Goal: Navigation & Orientation: Find specific page/section

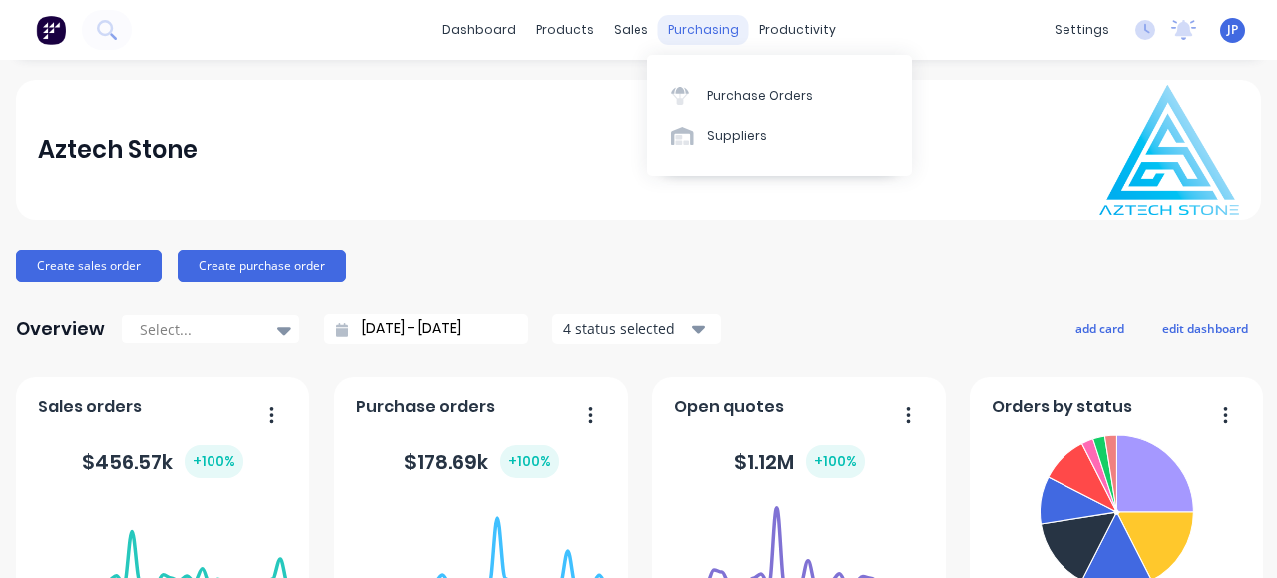
drag, startPoint x: 0, startPoint y: 0, endPoint x: 699, endPoint y: 31, distance: 700.1
click at [699, 31] on div "purchasing" at bounding box center [704, 30] width 91 height 30
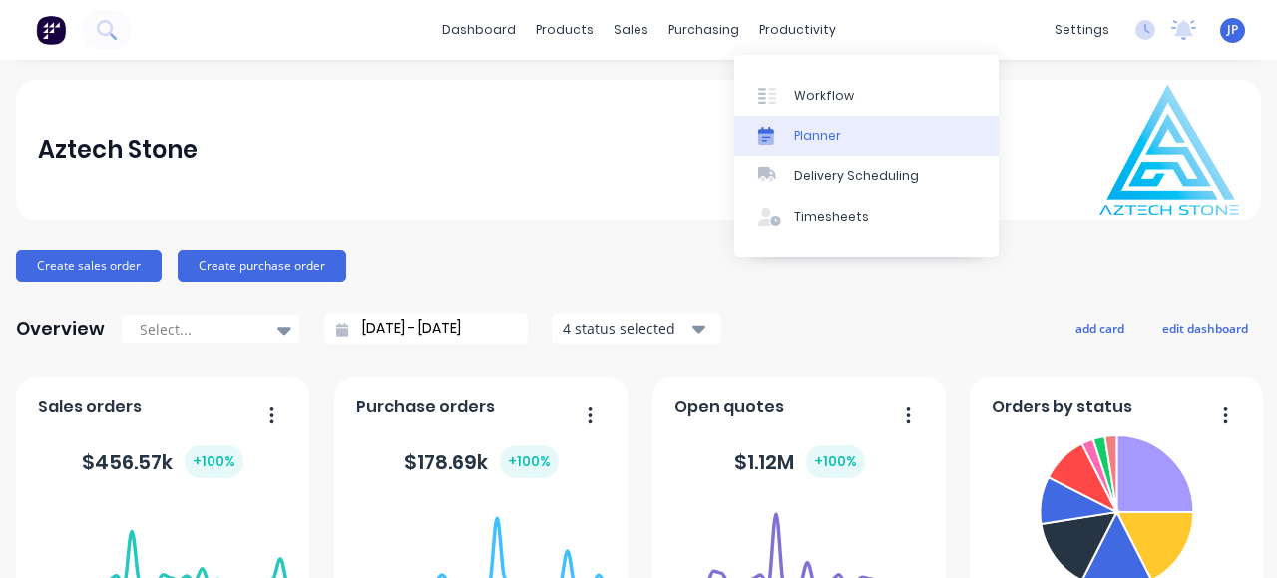
click at [814, 133] on div "Planner" at bounding box center [817, 136] width 47 height 18
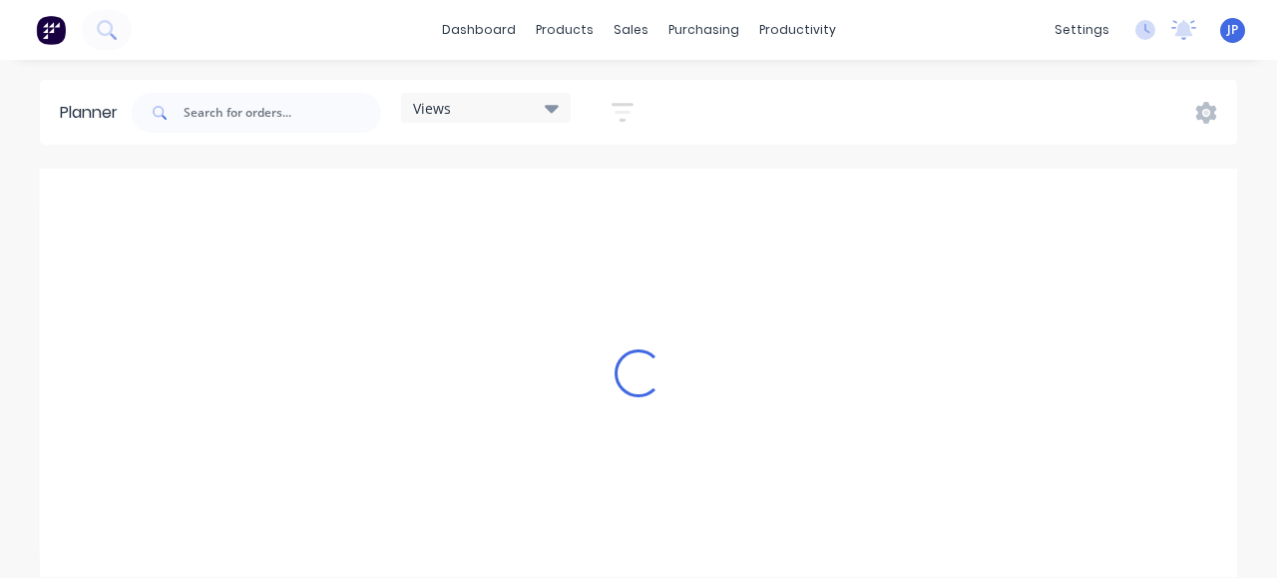
scroll to position [0, 1278]
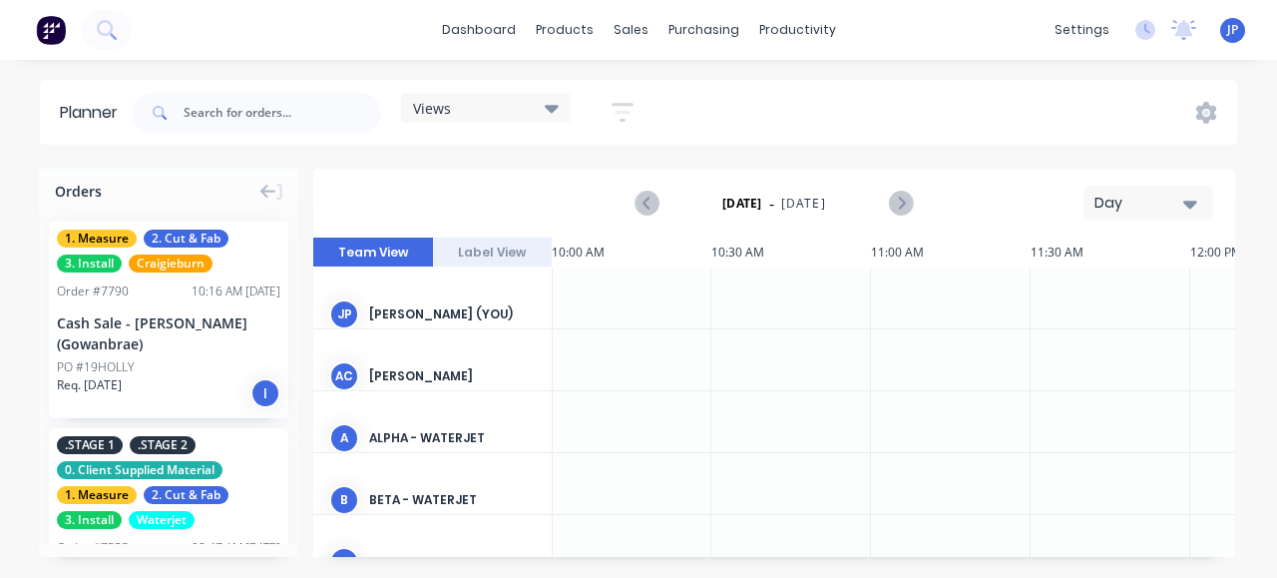
click at [557, 107] on icon at bounding box center [552, 109] width 14 height 8
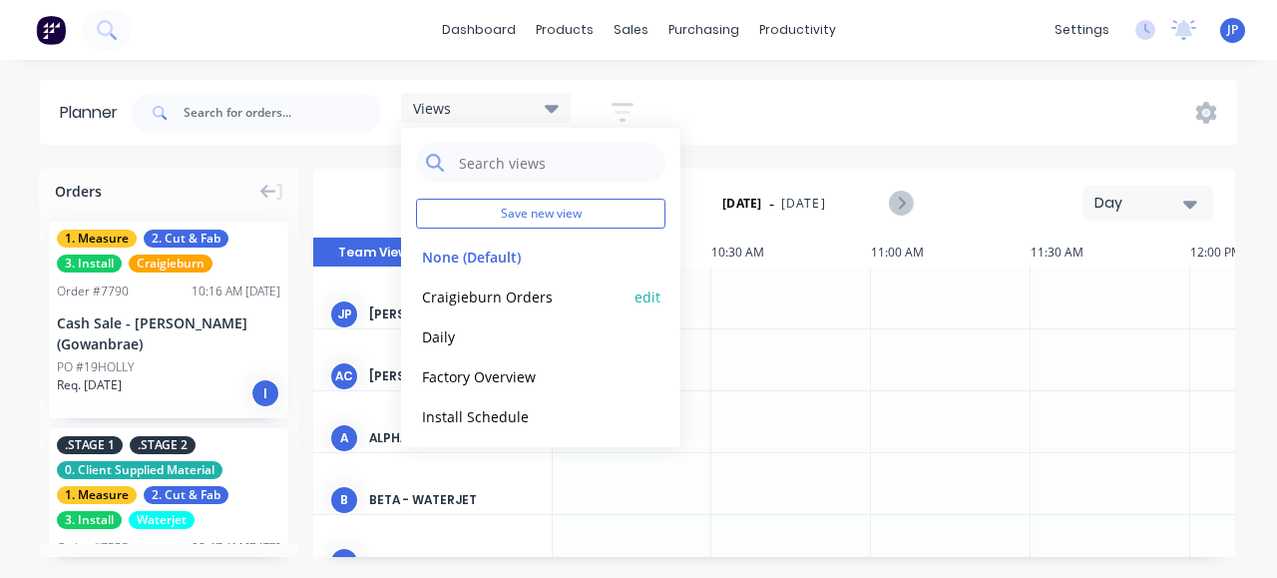
click at [514, 295] on button "Craigieburn Orders" at bounding box center [522, 295] width 213 height 23
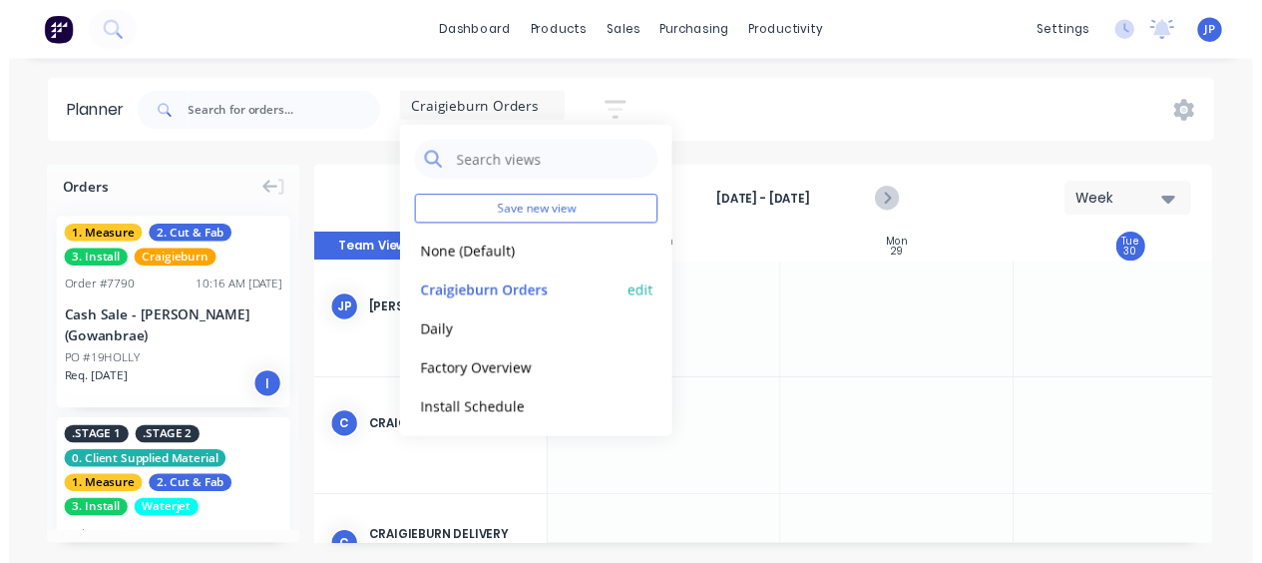
scroll to position [0, 1]
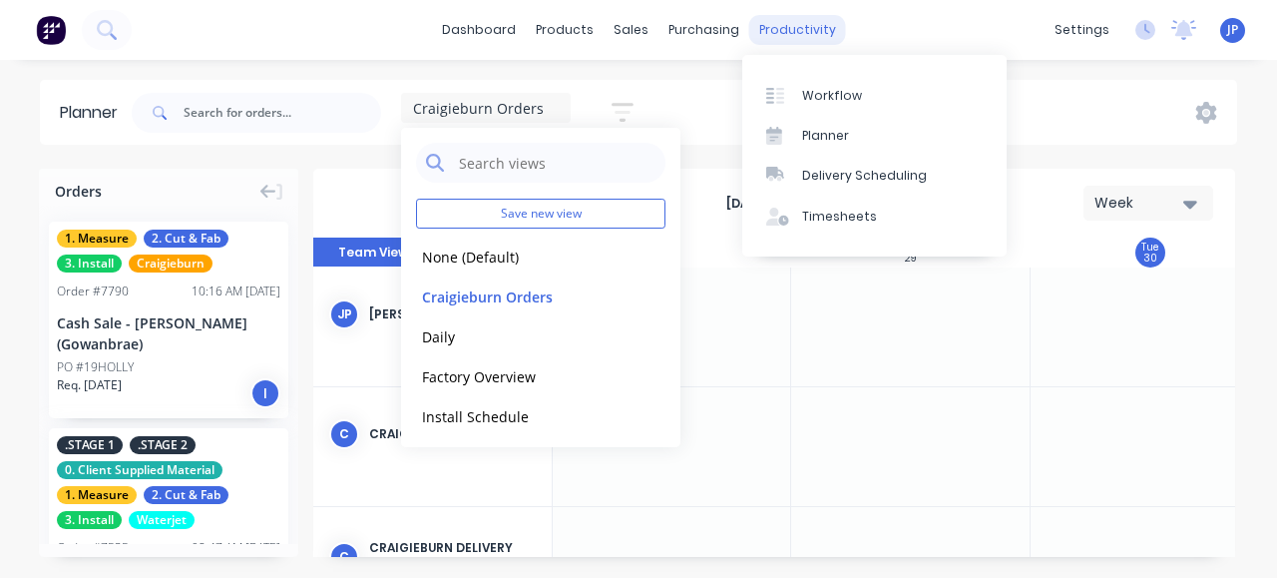
click at [783, 26] on div "productivity" at bounding box center [797, 30] width 97 height 30
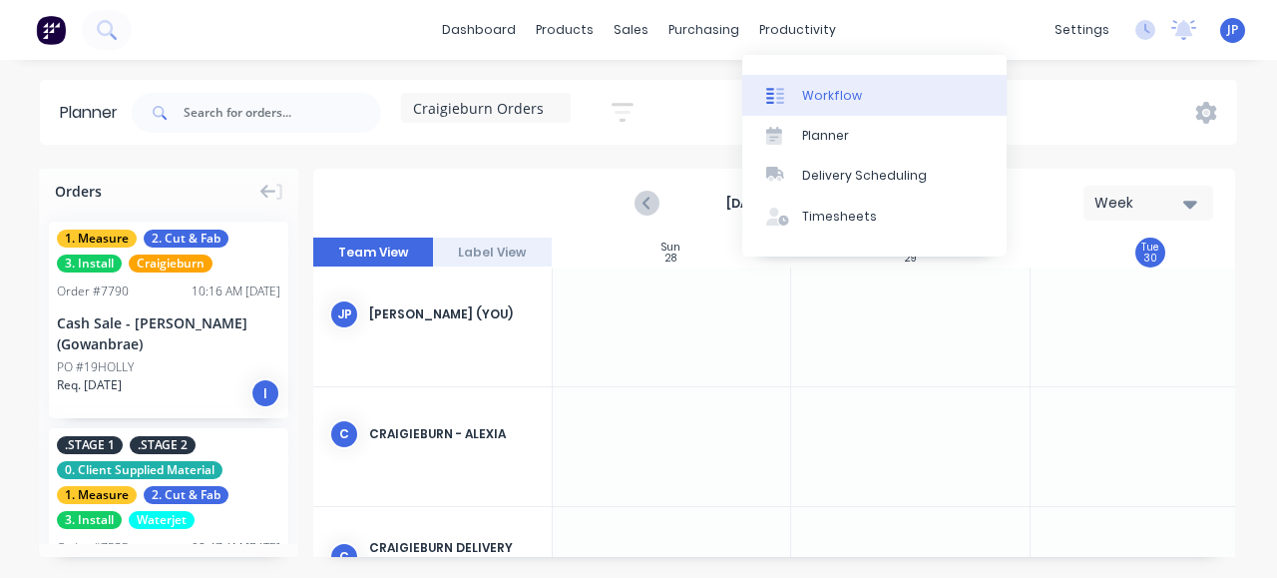
click at [839, 101] on div "Workflow" at bounding box center [832, 96] width 60 height 18
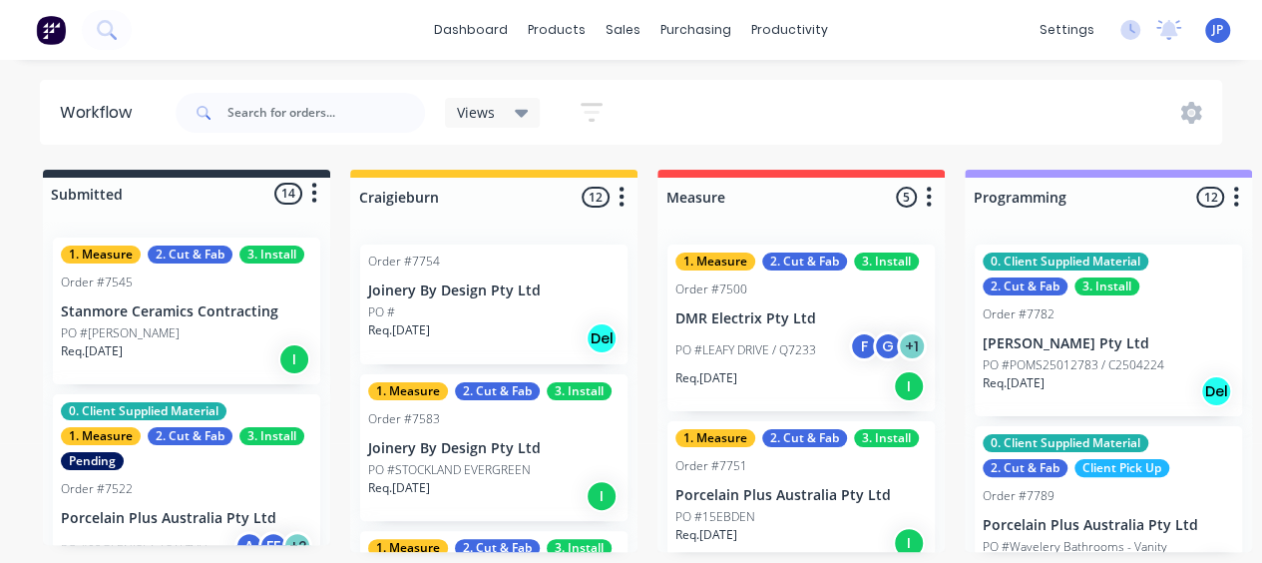
click at [484, 450] on p "Joinery By Design Pty Ltd" at bounding box center [493, 448] width 251 height 17
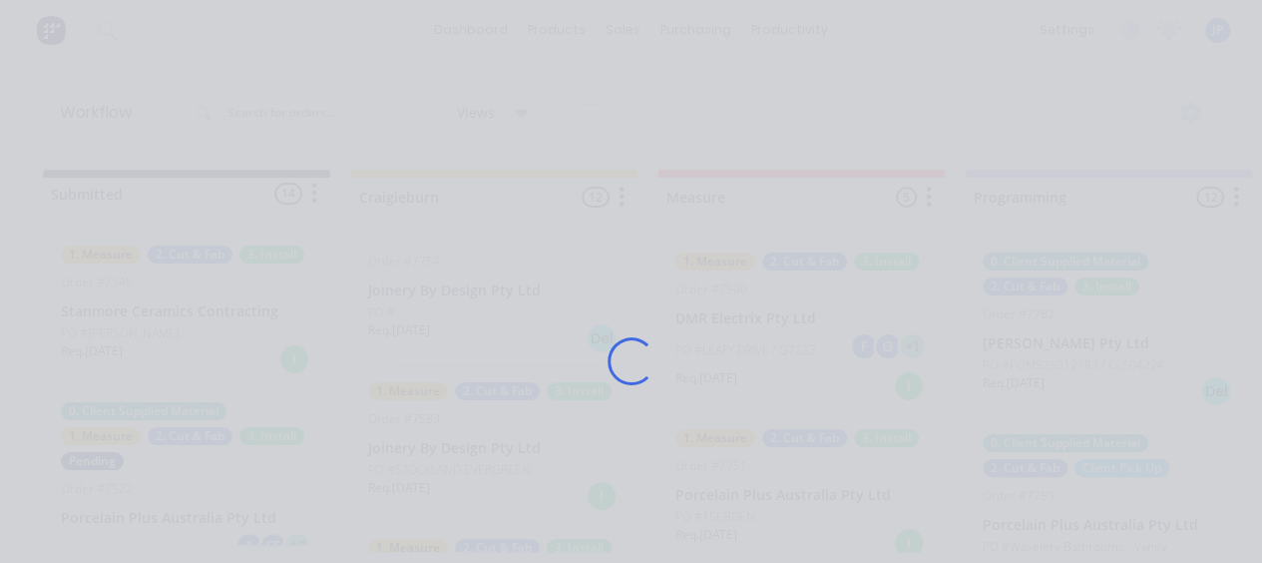
click at [484, 450] on div "Loading..." at bounding box center [631, 361] width 1168 height 563
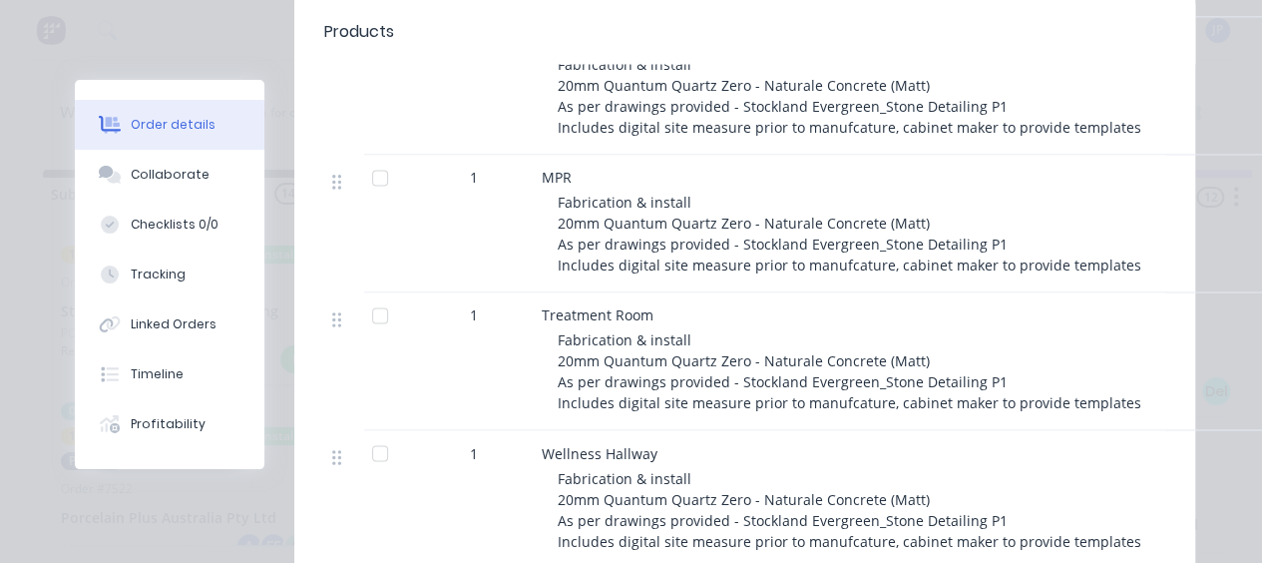
scroll to position [1497, 0]
